Goal: Transaction & Acquisition: Purchase product/service

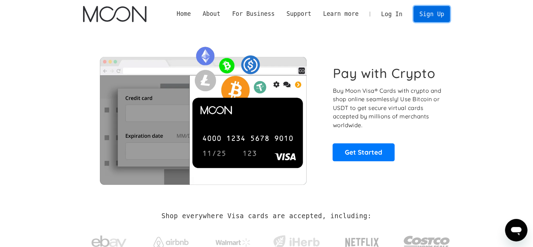
click at [426, 12] on link "Sign Up" at bounding box center [432, 14] width 36 height 16
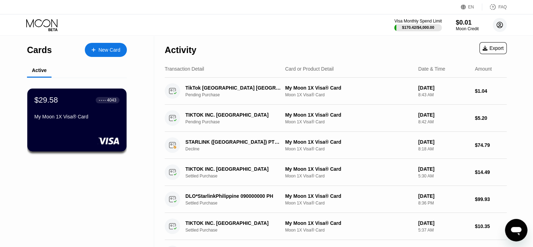
click at [498, 22] on circle at bounding box center [500, 25] width 14 height 14
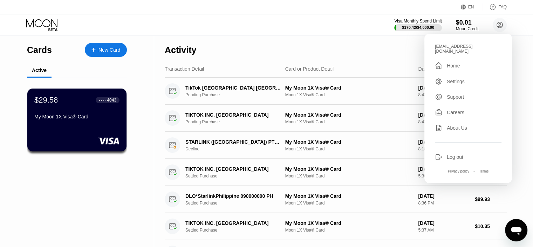
click at [445, 155] on div "Log out" at bounding box center [468, 157] width 67 height 8
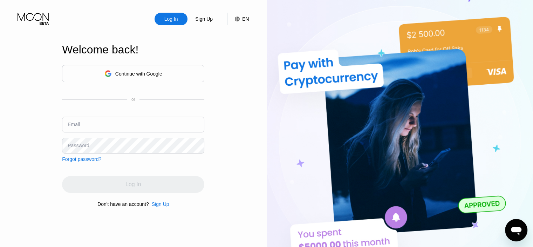
type input "[EMAIL_ADDRESS][DOMAIN_NAME]"
click at [164, 205] on div "Sign Up" at bounding box center [161, 204] width 18 height 6
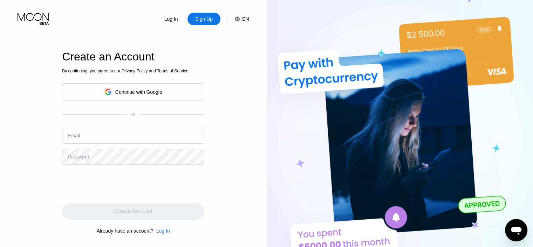
click at [115, 134] on input "text" at bounding box center [133, 136] width 142 height 16
click at [114, 137] on input "[EMAIL_ADDRESS][DOMAIN_NAME]" at bounding box center [133, 136] width 142 height 16
type input "[EMAIL_ADDRESS][DOMAIN_NAME]"
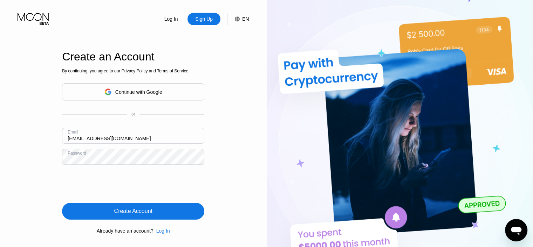
click at [119, 211] on div "Create Account" at bounding box center [133, 210] width 38 height 7
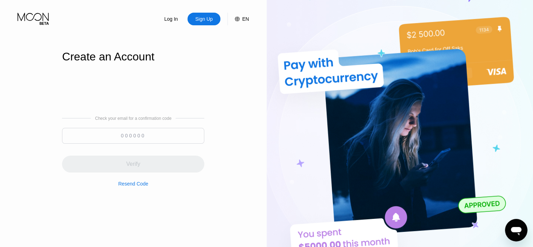
click at [132, 134] on input at bounding box center [133, 136] width 142 height 16
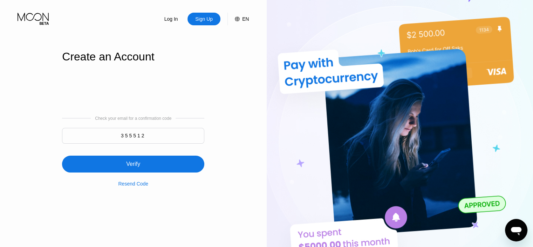
type input "355512"
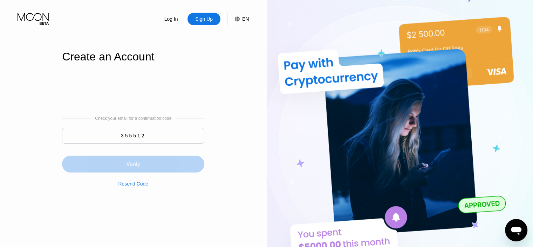
click at [160, 162] on div "Verify" at bounding box center [133, 163] width 142 height 17
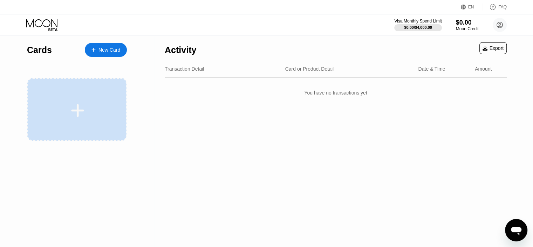
click at [58, 109] on div at bounding box center [77, 110] width 87 height 16
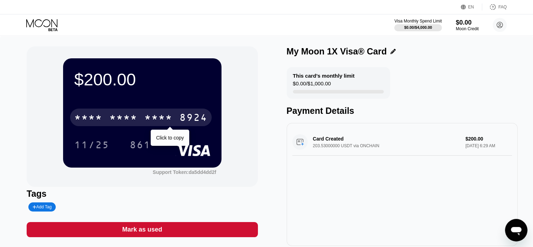
click at [126, 115] on div "* * * *" at bounding box center [123, 118] width 28 height 11
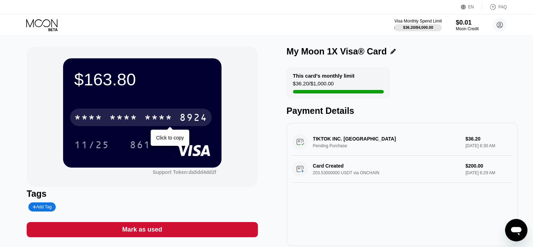
click at [143, 113] on div "* * * * * * * * * * * * 8924" at bounding box center [141, 117] width 142 height 18
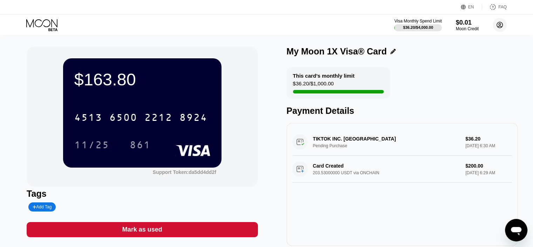
click at [502, 24] on icon at bounding box center [500, 25] width 6 height 6
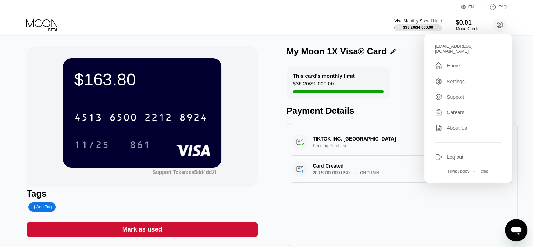
click at [289, 206] on div "TIKTOK INC. NEW CASTLE US Pending Purchase $36.20 Sep 25, 2025 6:30 AM Card Cre…" at bounding box center [402, 184] width 231 height 123
